Goal: Entertainment & Leisure: Consume media (video, audio)

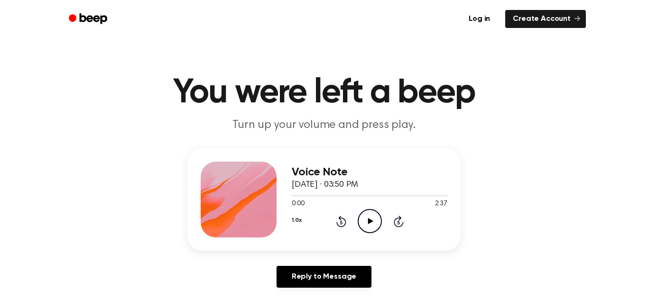
click at [374, 227] on icon "Play Audio" at bounding box center [370, 221] width 24 height 24
click at [379, 223] on icon "Pause Audio" at bounding box center [370, 221] width 24 height 24
click at [371, 213] on icon "Play Audio" at bounding box center [370, 221] width 24 height 24
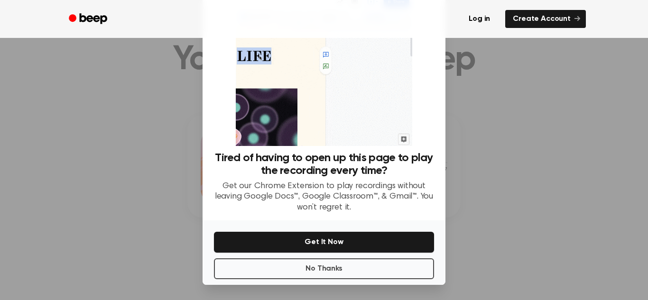
scroll to position [465, 0]
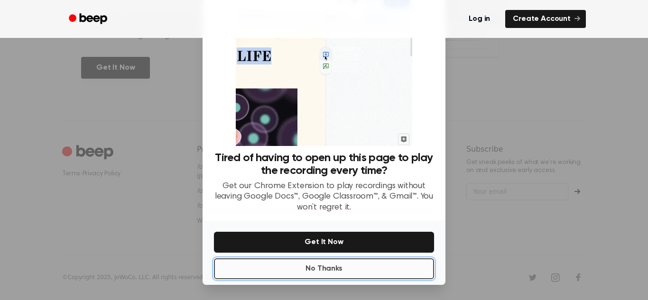
click at [298, 262] on button "No Thanks" at bounding box center [324, 269] width 220 height 21
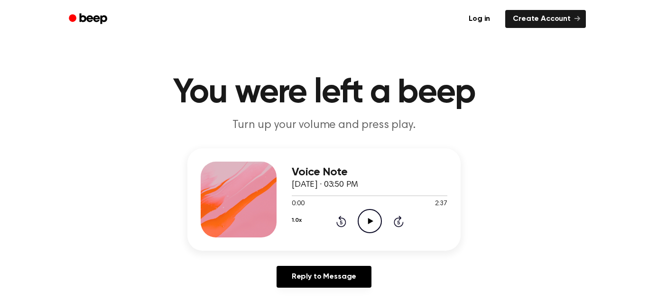
click at [372, 243] on div "Voice Note [DATE] · 03:50 PM 0:00 2:37 Your browser does not support the [objec…" at bounding box center [323, 200] width 273 height 103
click at [367, 219] on icon "Play Audio" at bounding box center [370, 221] width 24 height 24
click at [384, 237] on div "Voice Note [DATE] · 03:50 PM 0:49 2:37 Your browser does not support the [objec…" at bounding box center [370, 200] width 156 height 76
click at [356, 218] on div "1.0x Rewind 5 seconds Pause Audio Skip 5 seconds" at bounding box center [370, 221] width 156 height 24
click at [369, 224] on icon "Pause Audio" at bounding box center [370, 221] width 24 height 24
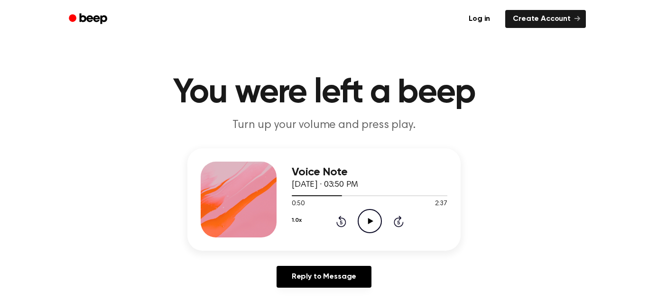
click at [381, 221] on circle at bounding box center [369, 221] width 23 height 23
click at [364, 205] on div "1:15 2:37" at bounding box center [370, 204] width 156 height 10
click at [356, 225] on div "1.0x Rewind 5 seconds Pause Audio Skip 5 seconds" at bounding box center [370, 221] width 156 height 24
click at [372, 218] on icon "Pause Audio" at bounding box center [370, 221] width 24 height 24
click at [374, 226] on icon "Play Audio" at bounding box center [370, 221] width 24 height 24
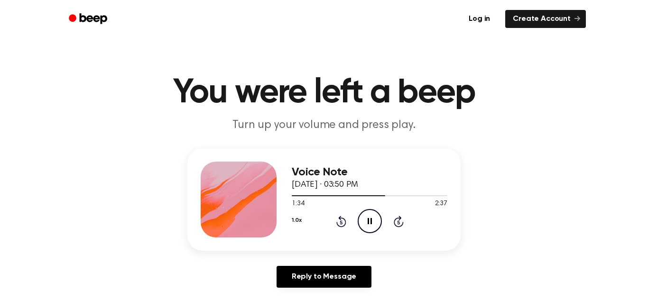
click at [372, 228] on icon "Pause Audio" at bounding box center [370, 221] width 24 height 24
click at [368, 223] on icon "Play Audio" at bounding box center [370, 221] width 24 height 24
click at [370, 236] on div "Voice Note [DATE] · 03:50 PM 1:46 2:37 Your browser does not support the [objec…" at bounding box center [370, 200] width 156 height 76
click at [377, 226] on icon "Pause Audio" at bounding box center [370, 221] width 24 height 24
click at [379, 218] on icon "Play Audio" at bounding box center [370, 221] width 24 height 24
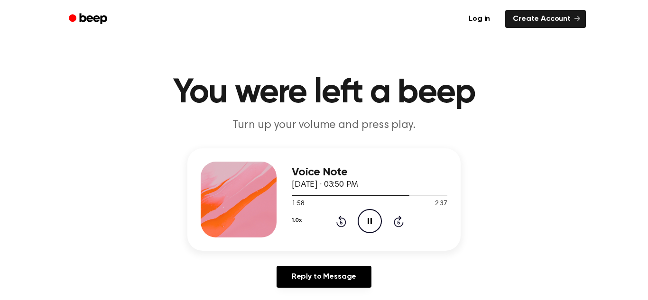
click at [372, 217] on icon "Pause Audio" at bounding box center [370, 221] width 24 height 24
click at [365, 218] on icon "Play Audio" at bounding box center [370, 221] width 24 height 24
click at [365, 233] on icon "Pause Audio" at bounding box center [370, 221] width 24 height 24
